Goal: Navigation & Orientation: Find specific page/section

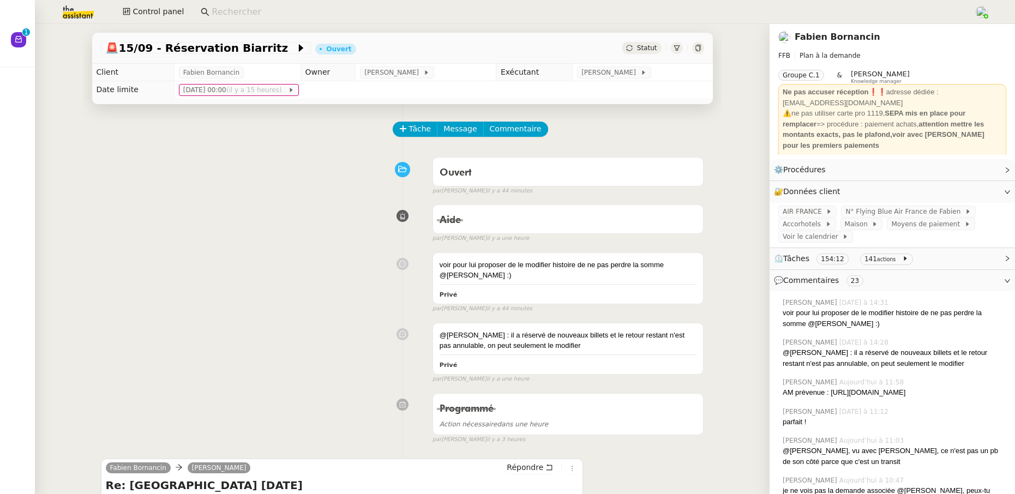
click at [695, 47] on icon at bounding box center [698, 48] width 7 height 7
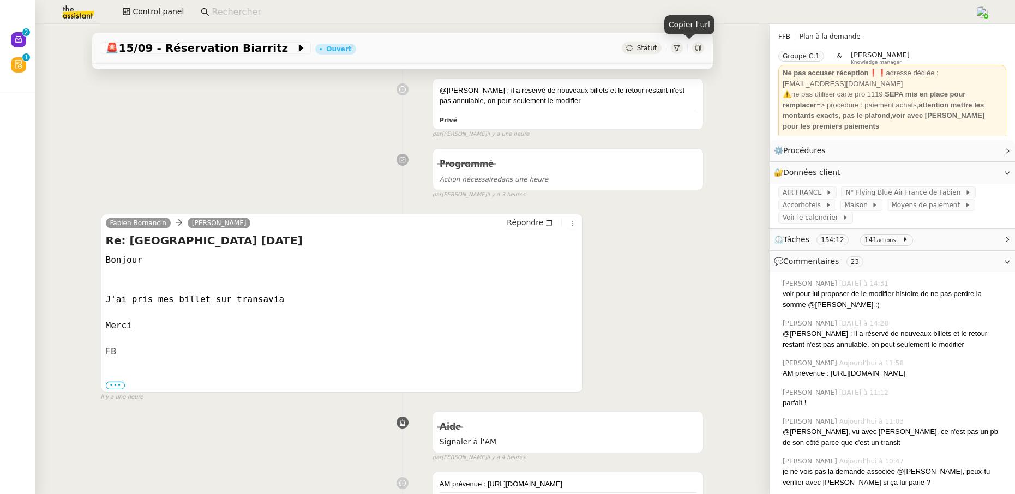
scroll to position [268, 0]
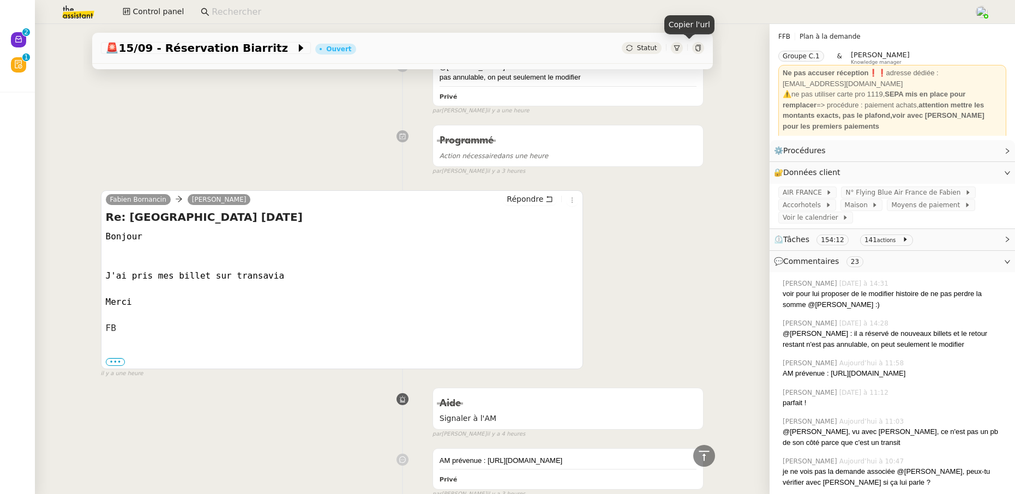
click at [931, 248] on div "⏲️ Tâches 154:12 141 actions" at bounding box center [891, 239] width 245 height 21
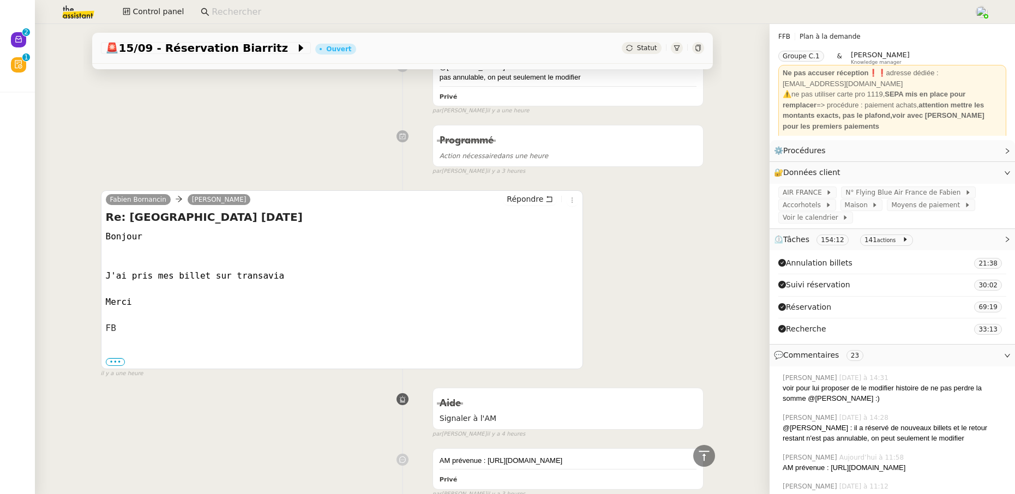
click at [931, 248] on div "⏲️ Tâches 154:12 141 actions" at bounding box center [891, 239] width 245 height 21
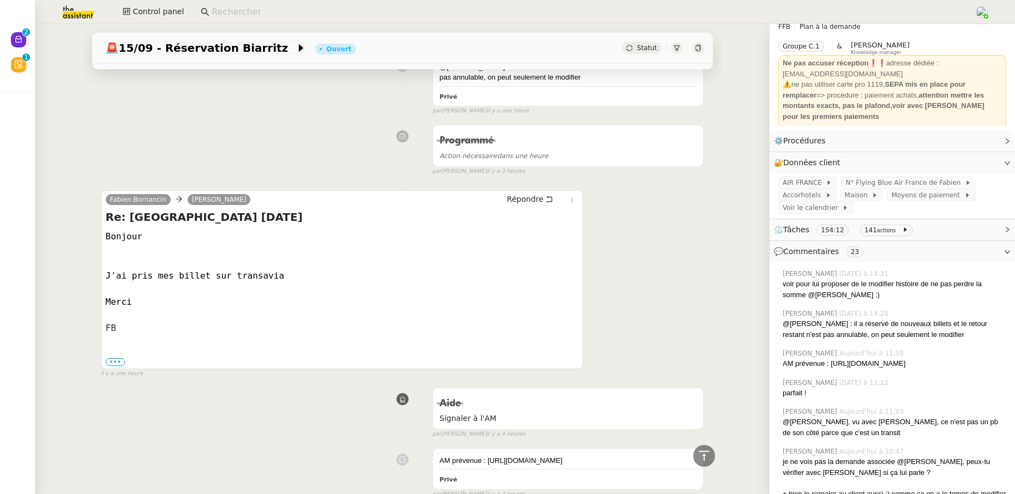
scroll to position [41, 0]
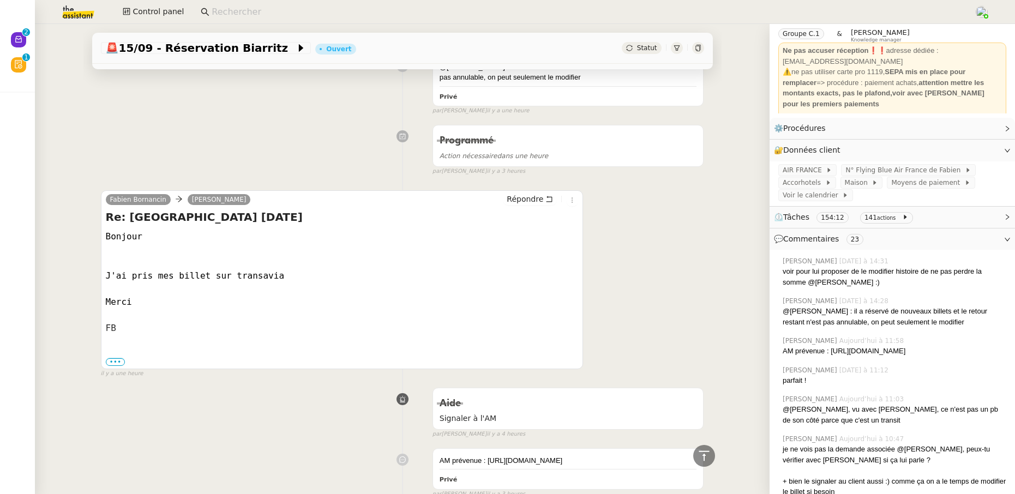
click at [931, 222] on span "⏲️ Tâches 154:12 141 actions" at bounding box center [883, 217] width 219 height 13
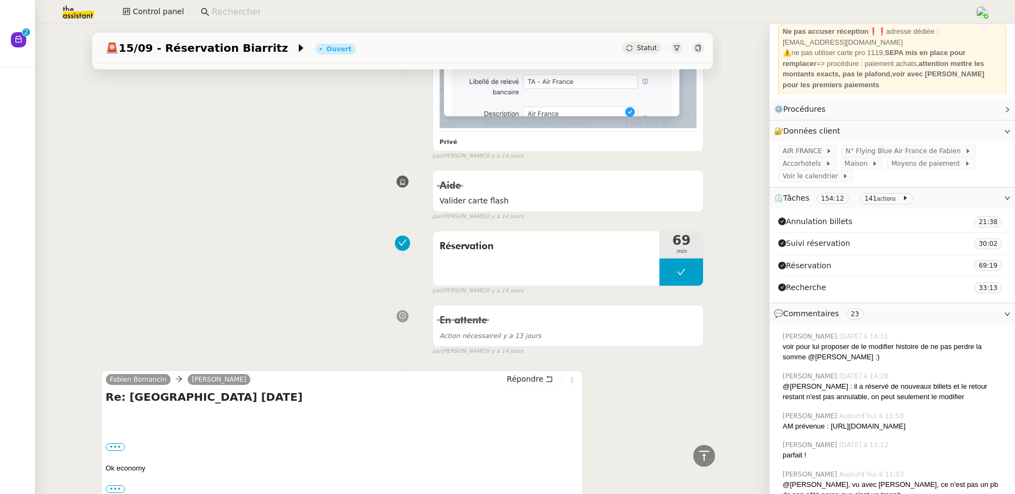
scroll to position [6918, 0]
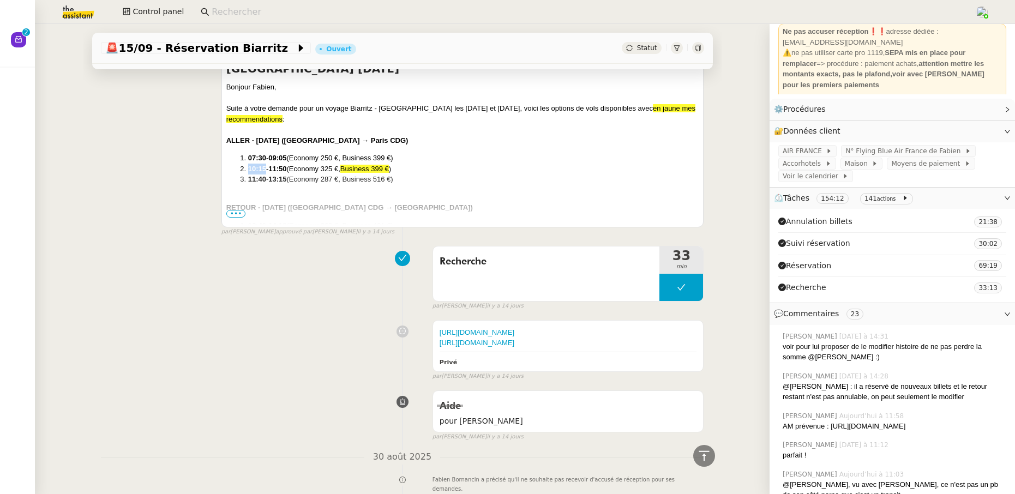
drag, startPoint x: 244, startPoint y: 169, endPoint x: 261, endPoint y: 171, distance: 17.5
click at [261, 171] on li "10:15 - 11:50 (Economy 325 €, Business 399 € )" at bounding box center [473, 169] width 451 height 11
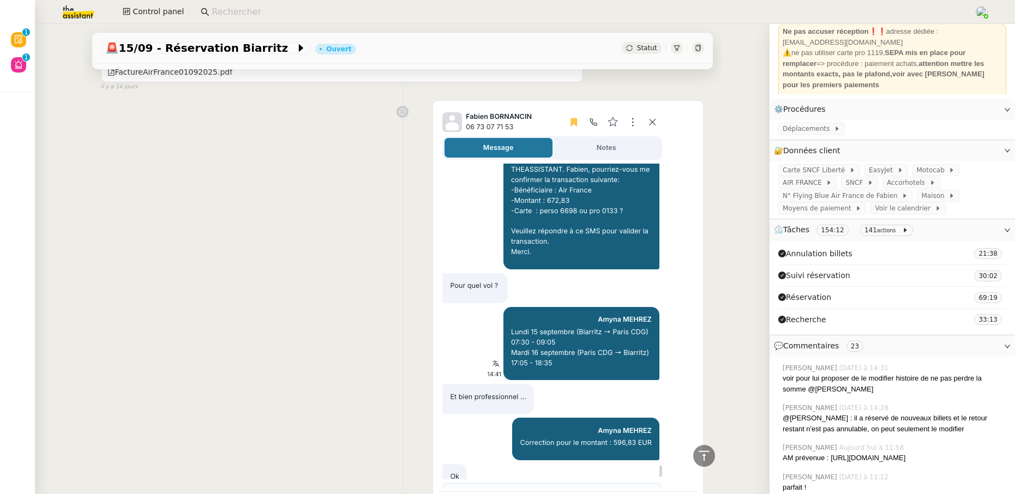
scroll to position [61, 0]
click at [272, 16] on input at bounding box center [587, 12] width 751 height 15
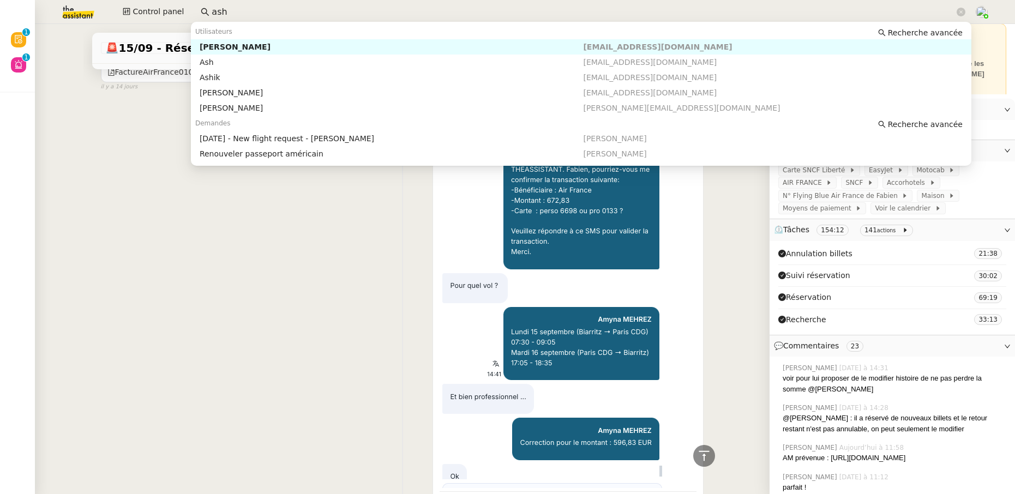
click at [291, 47] on div "Ashley Poniatowski" at bounding box center [392, 47] width 384 height 10
type input "ash"
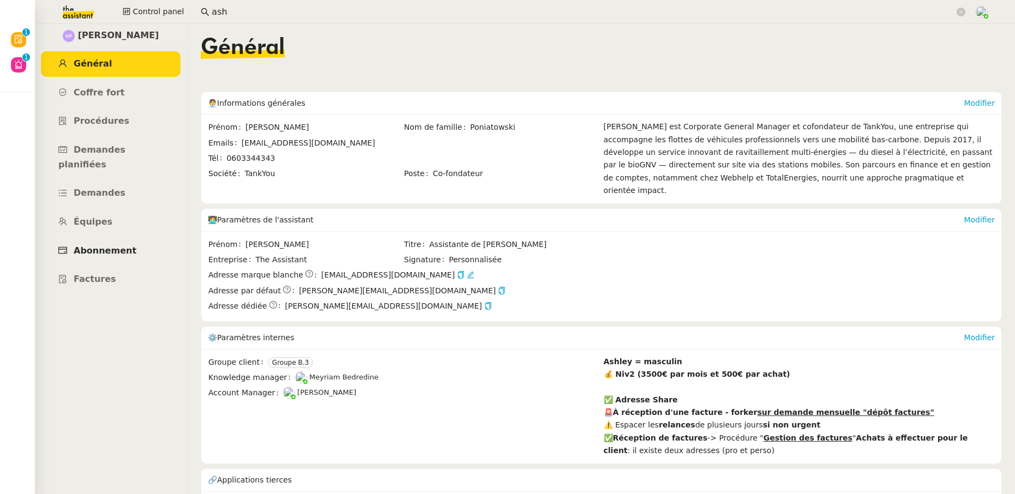
click at [118, 238] on link "Abonnement" at bounding box center [111, 251] width 140 height 26
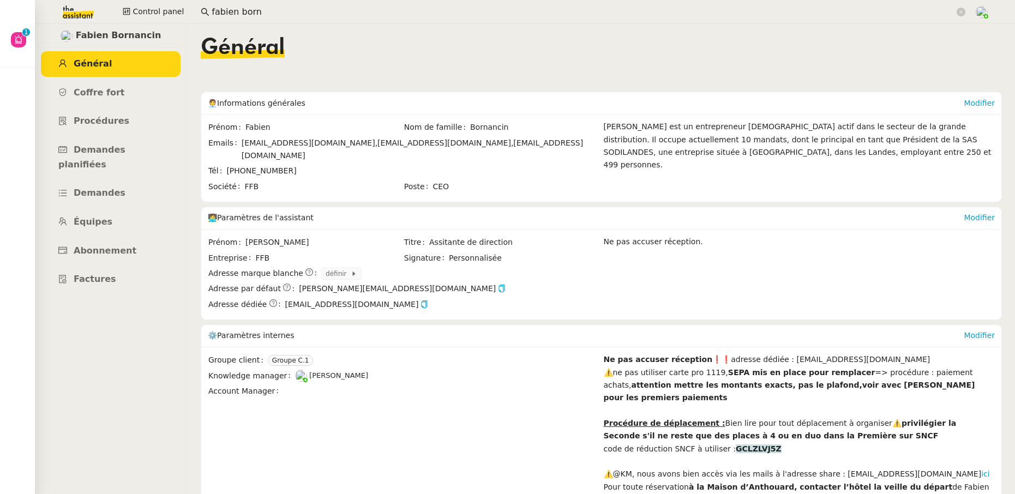
scroll to position [4, 0]
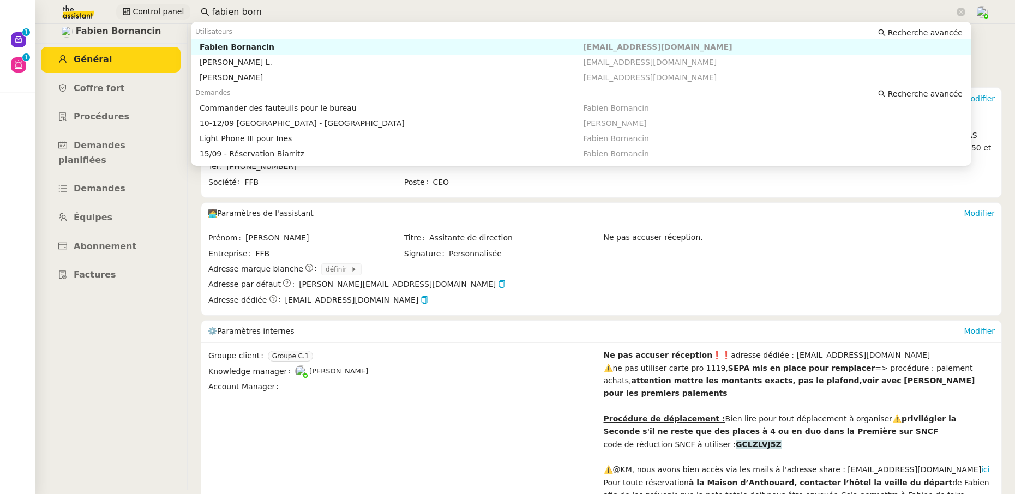
drag, startPoint x: 252, startPoint y: 14, endPoint x: 155, endPoint y: 10, distance: 96.6
click at [155, 11] on div "Control panel fabien born" at bounding box center [507, 12] width 960 height 24
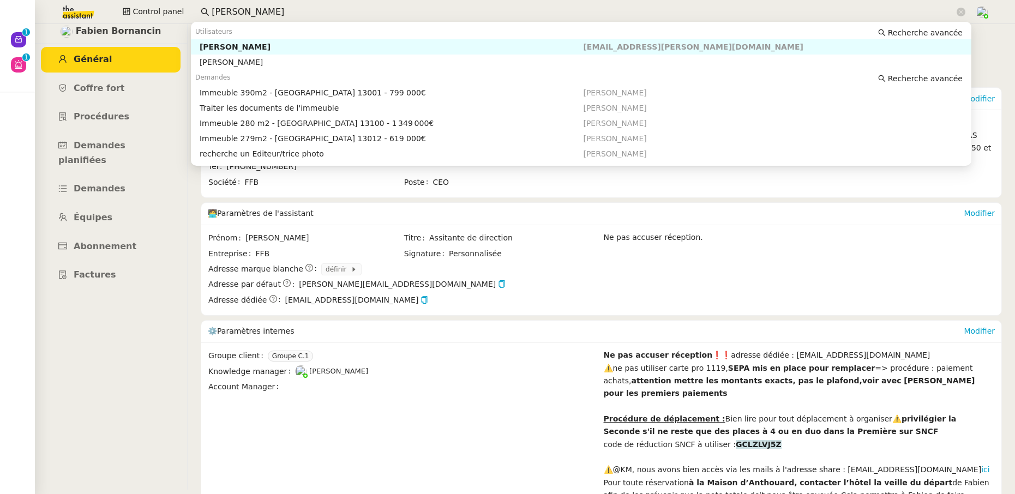
click at [215, 44] on div "Kevin AUBERT" at bounding box center [392, 47] width 384 height 10
type input "kevin auber"
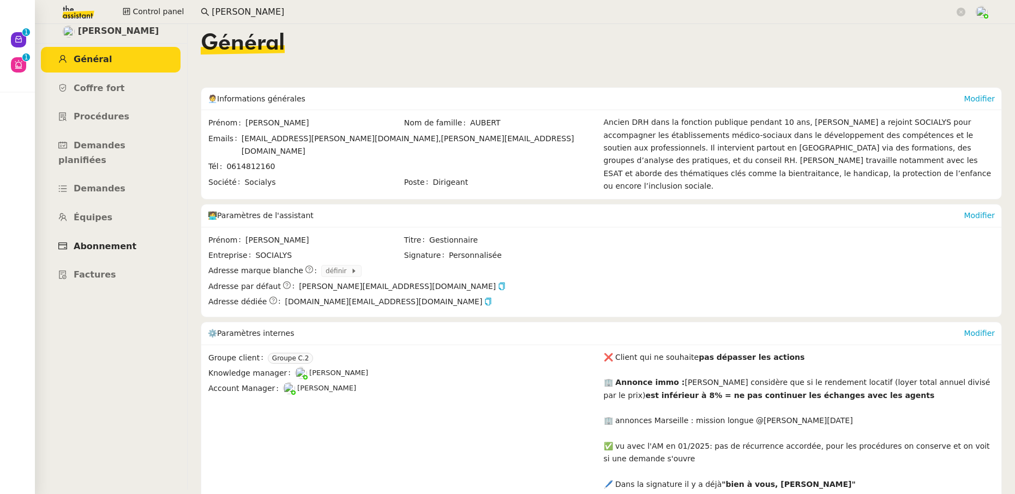
click at [115, 241] on span "Abonnement" at bounding box center [105, 246] width 63 height 10
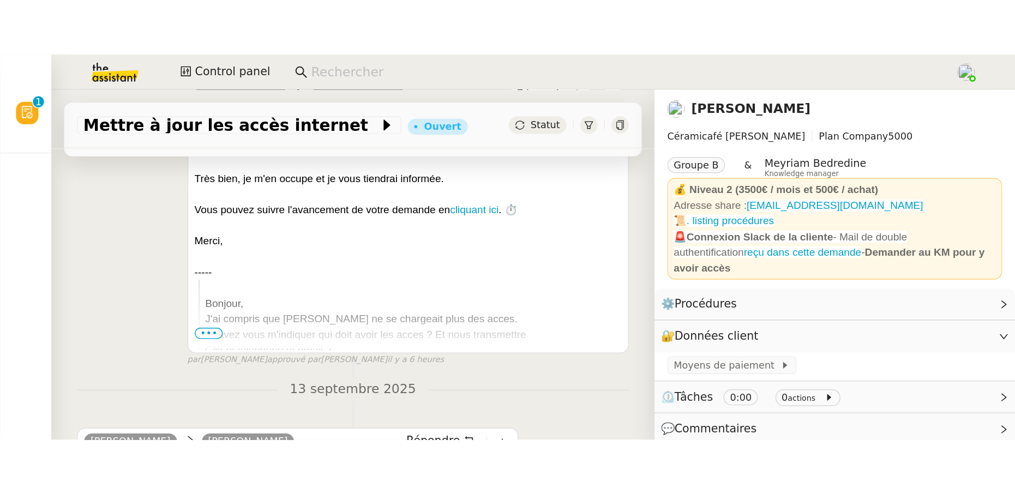
scroll to position [205, 0]
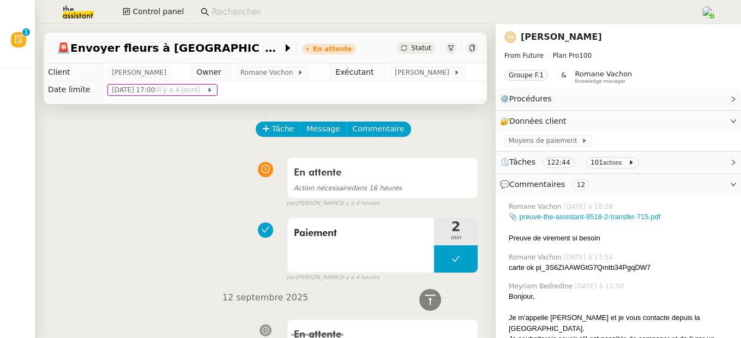
scroll to position [1494, 0]
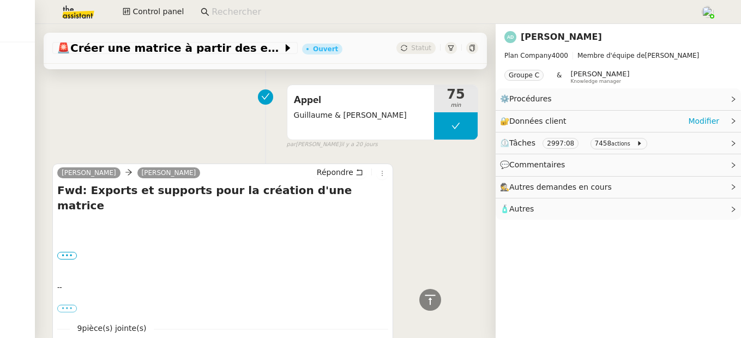
scroll to position [93, 0]
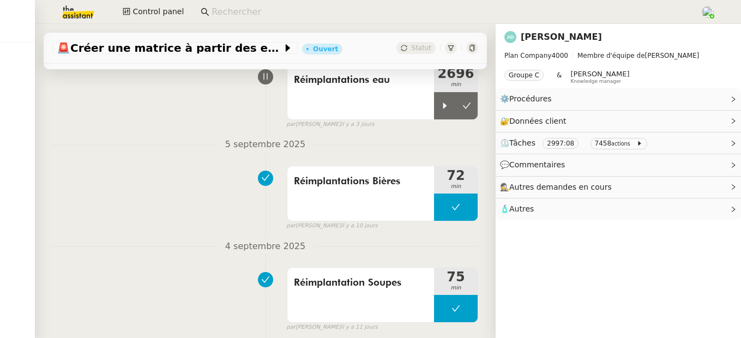
click at [543, 39] on link "Alyssa Dumeunier" at bounding box center [561, 37] width 81 height 10
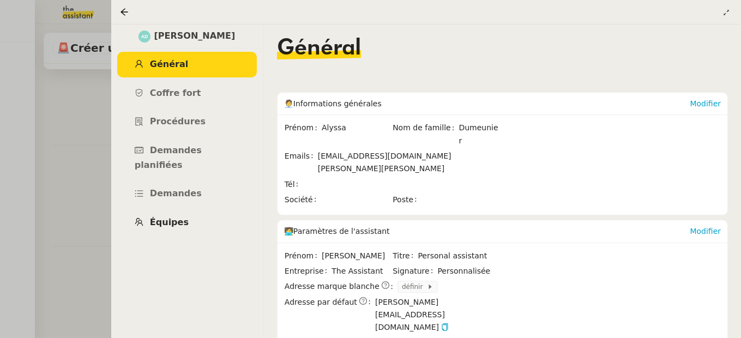
click at [176, 217] on span "Équipes" at bounding box center [169, 222] width 39 height 10
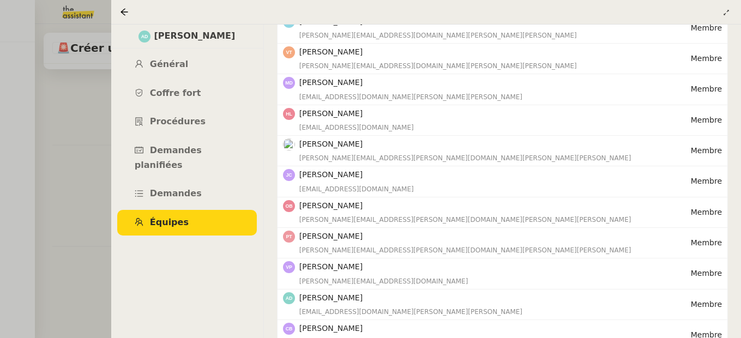
scroll to position [809, 0]
